Goal: Find specific page/section: Find specific page/section

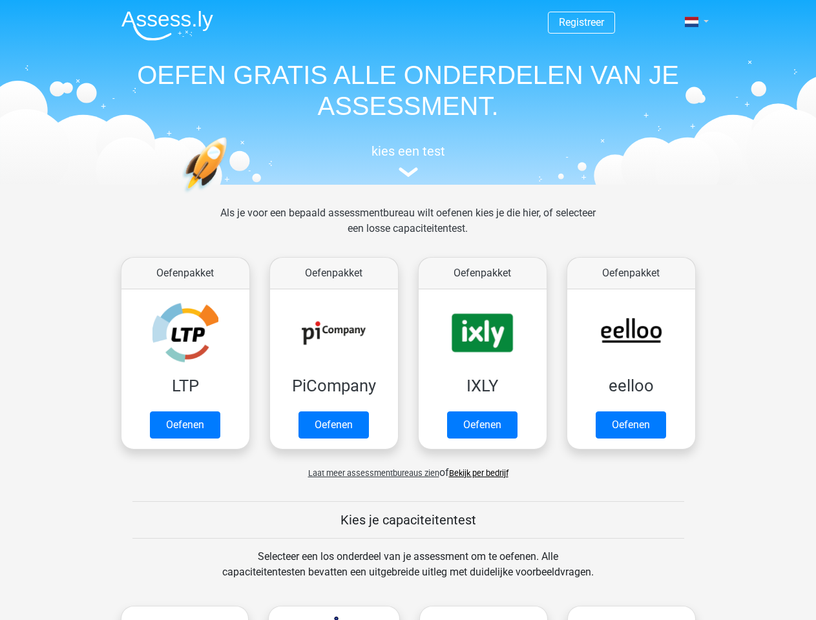
click at [693, 22] on span at bounding box center [692, 22] width 14 height 10
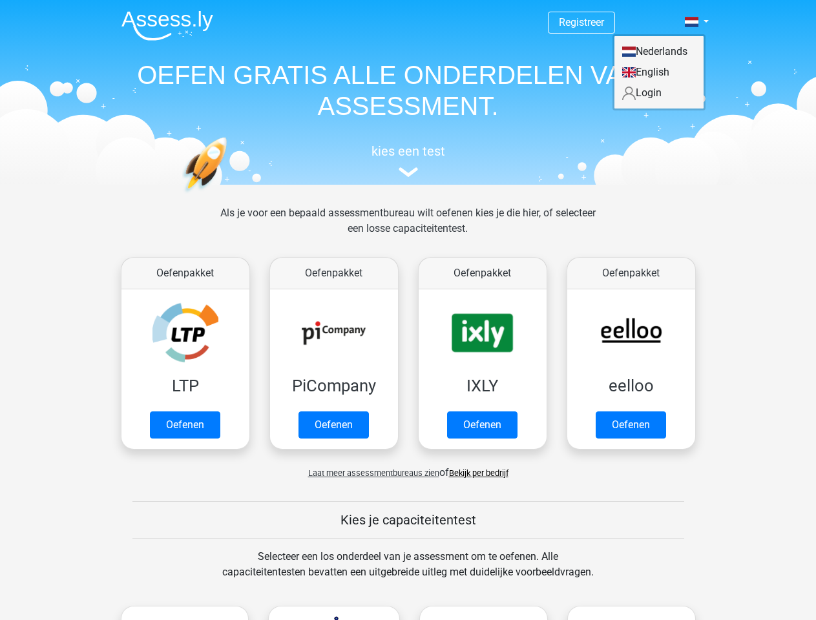
click at [370, 473] on span "Laat meer assessmentbureaus zien" at bounding box center [373, 473] width 131 height 10
